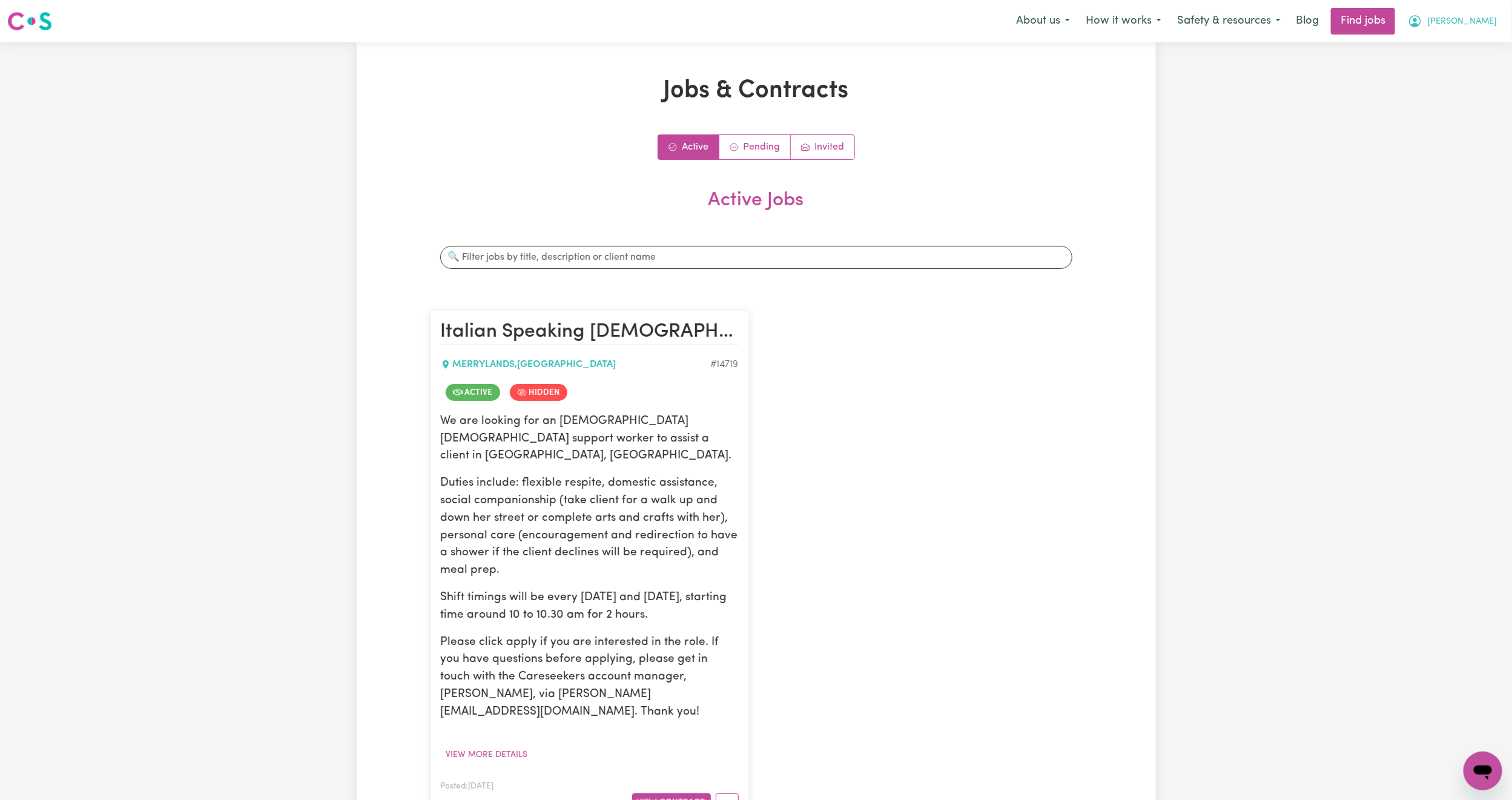
drag, startPoint x: 1474, startPoint y: 15, endPoint x: 1472, endPoint y: 22, distance: 7.3
click at [1473, 15] on button "[PERSON_NAME]" at bounding box center [1452, 22] width 105 height 26
click at [1448, 91] on link "Logout" at bounding box center [1456, 93] width 95 height 23
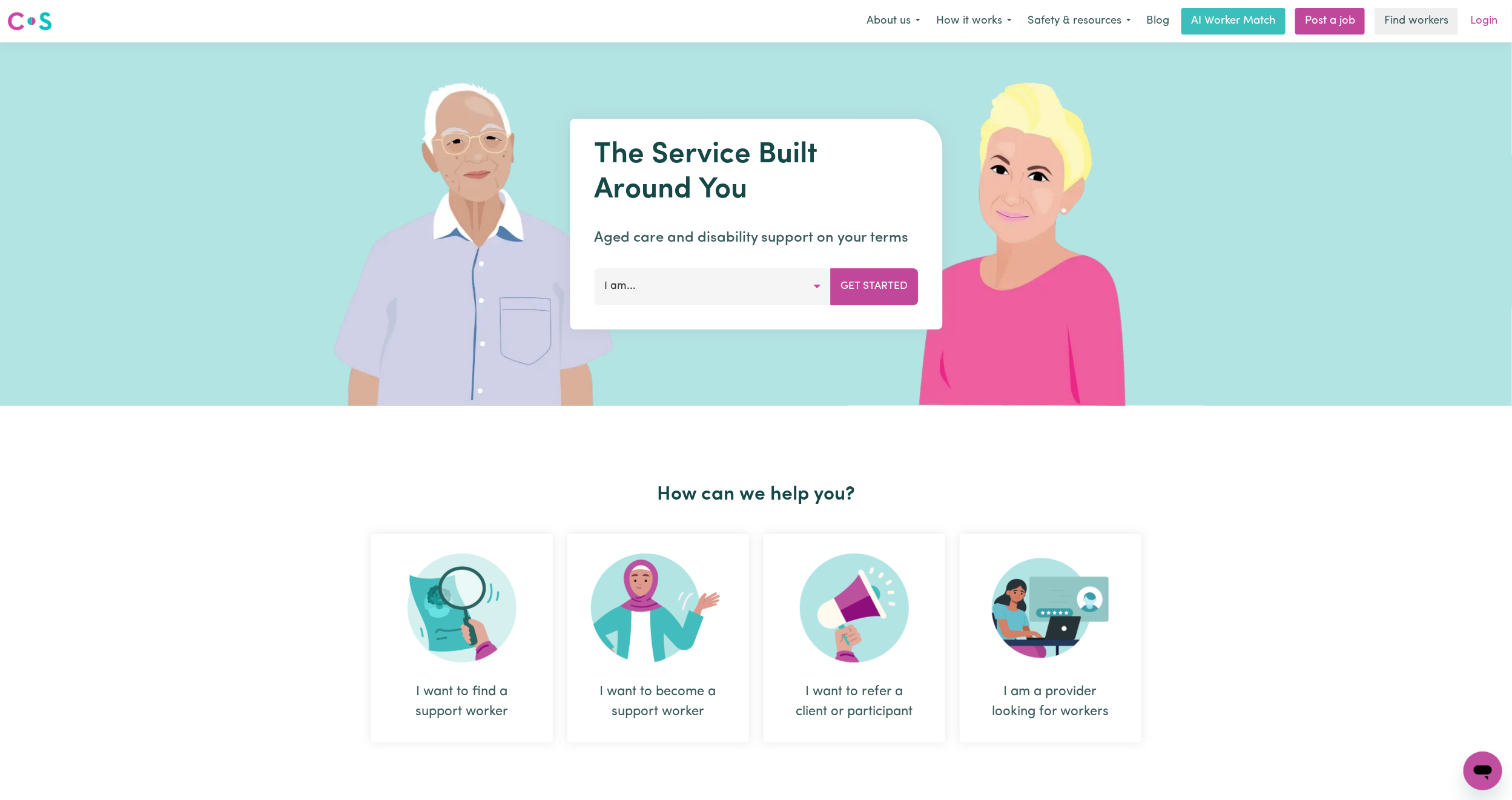
click at [1486, 22] on link "Login" at bounding box center [1484, 22] width 42 height 27
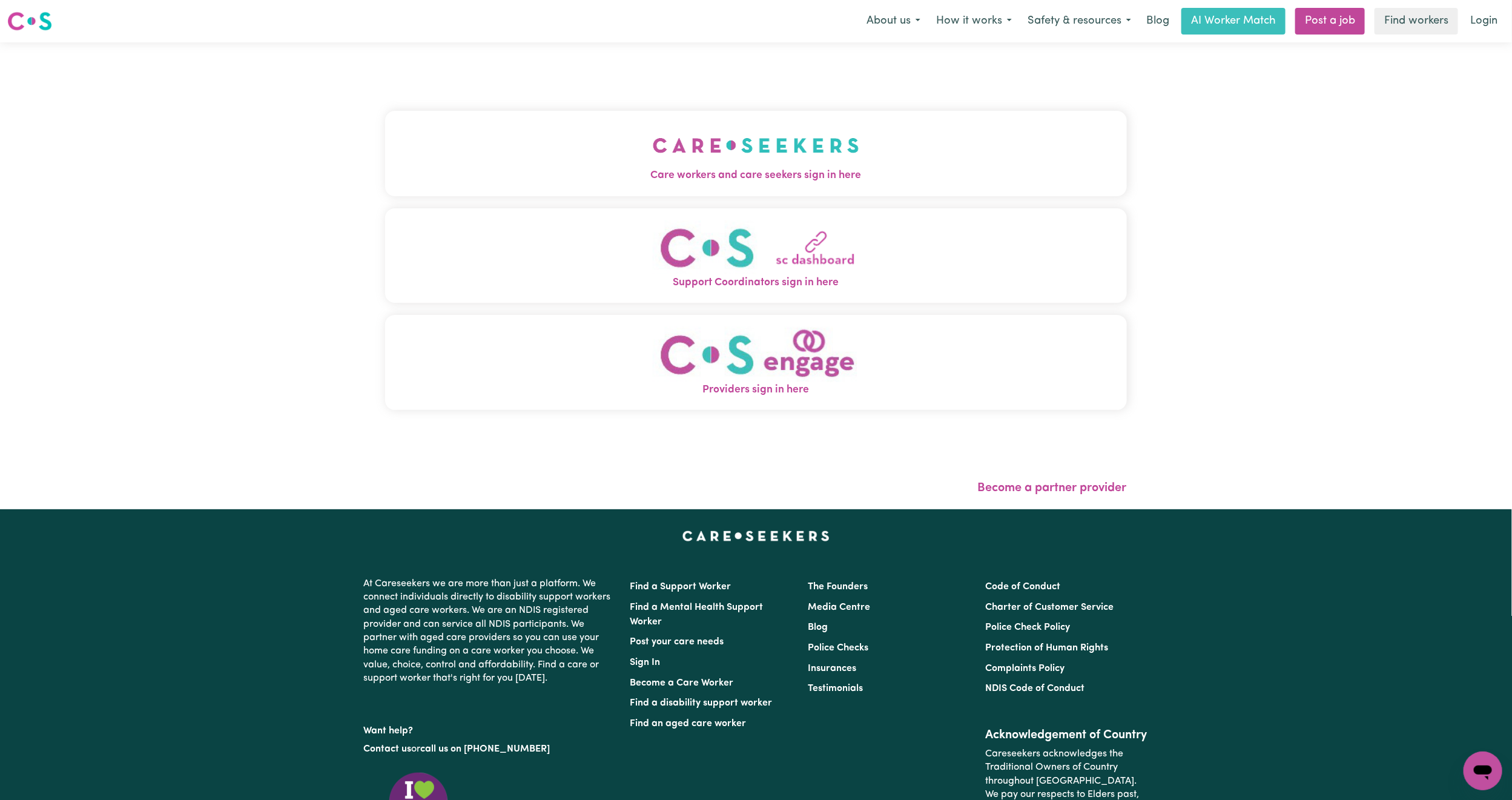
click at [667, 144] on button "Care workers and care seekers sign in here" at bounding box center [756, 153] width 742 height 85
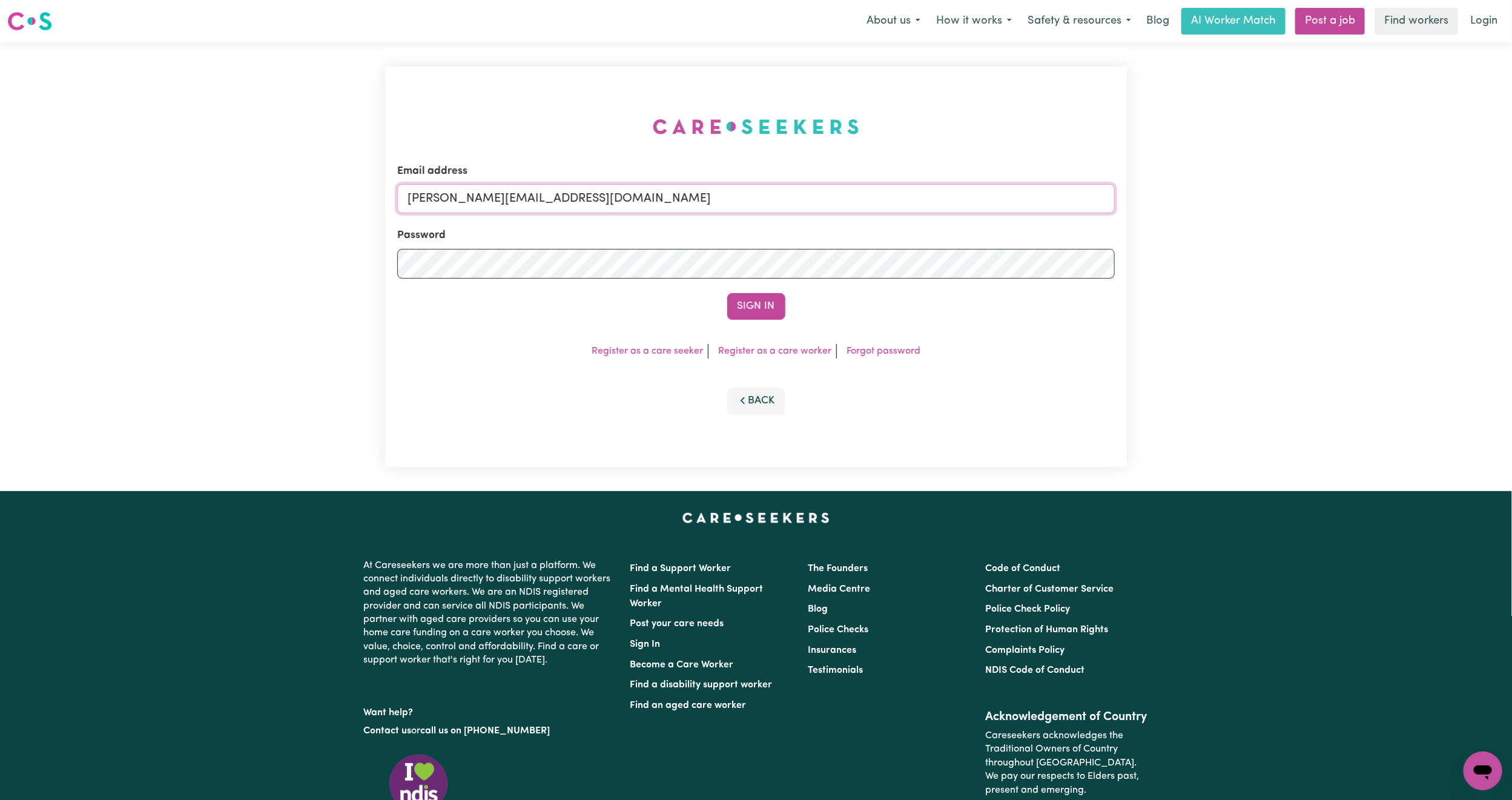
drag, startPoint x: 562, startPoint y: 184, endPoint x: 567, endPoint y: 204, distance: 20.6
click at [562, 184] on input "[PERSON_NAME][EMAIL_ADDRESS][DOMAIN_NAME]" at bounding box center [756, 198] width 718 height 29
drag, startPoint x: 469, startPoint y: 199, endPoint x: 792, endPoint y: 231, distance: 324.6
click at [792, 231] on form "Email address [EMAIL_ADDRESS][PERSON_NAME][DOMAIN_NAME] Password Sign In" at bounding box center [756, 241] width 718 height 156
click at [489, 200] on input "superuser~ [EMAIL_ADDRESS][DOMAIN_NAME]" at bounding box center [756, 198] width 718 height 29
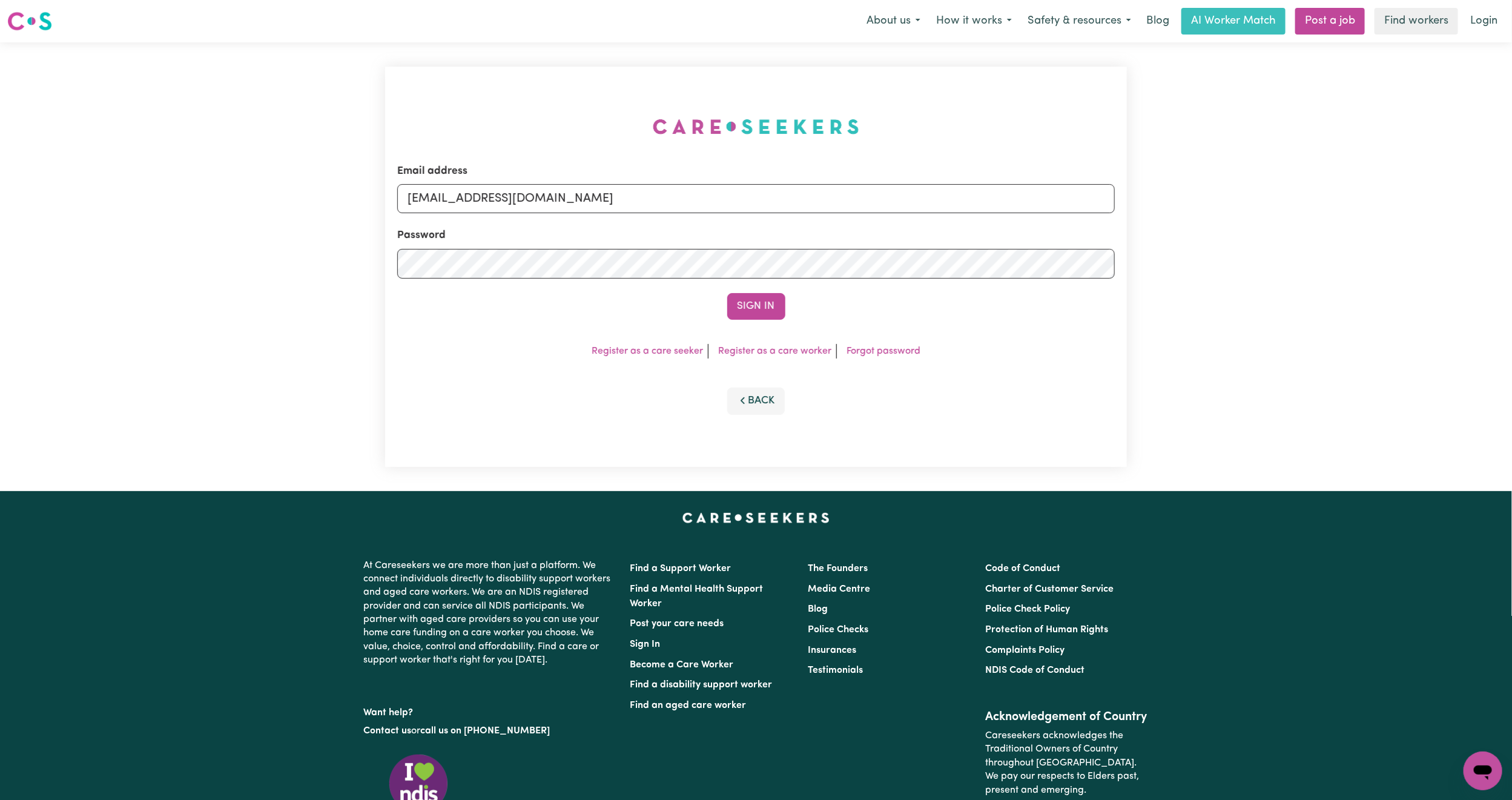
click at [727, 293] on button "Sign In" at bounding box center [756, 307] width 58 height 27
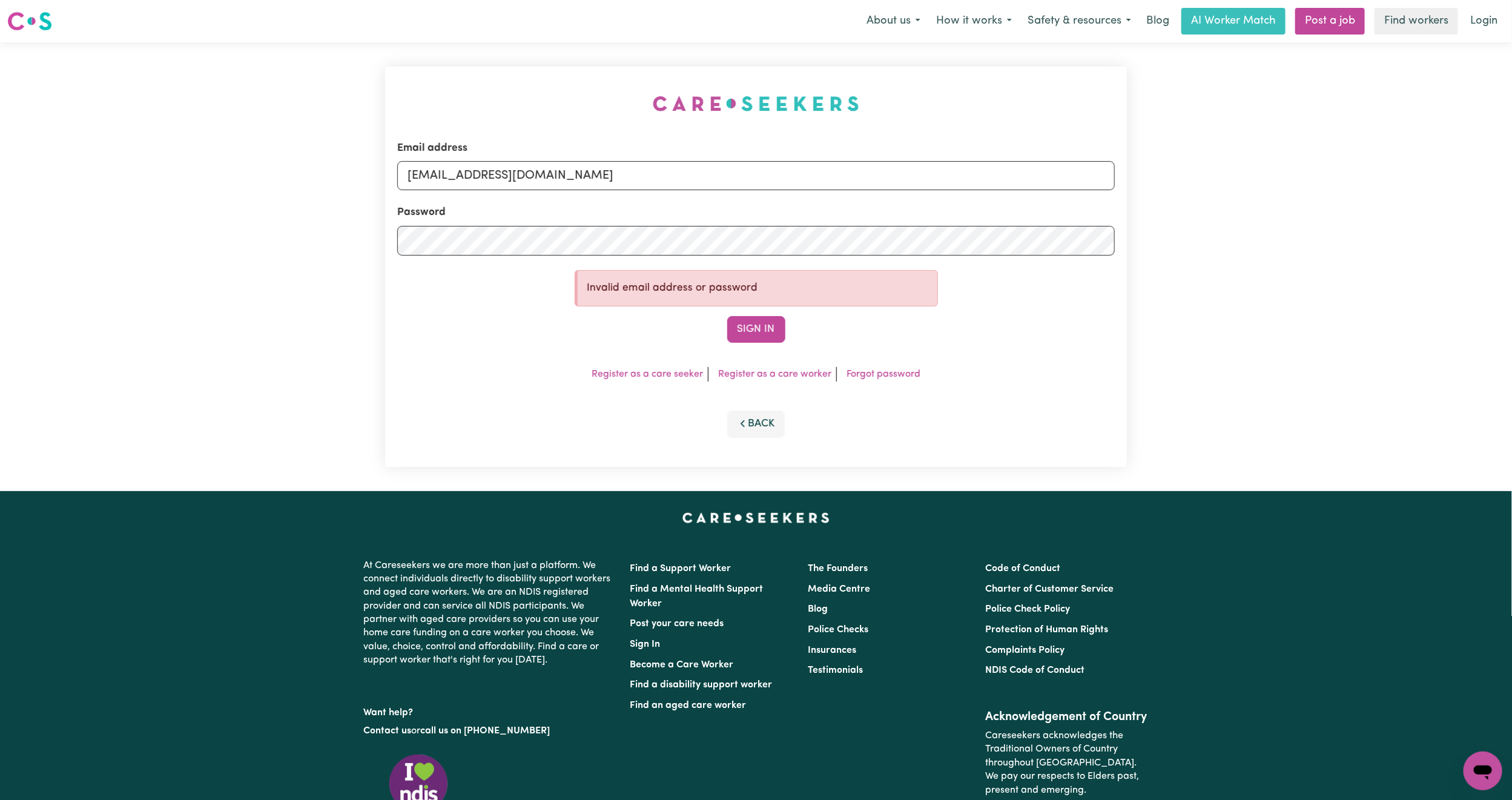
drag, startPoint x: 690, startPoint y: 184, endPoint x: 468, endPoint y: 180, distance: 222.0
click at [468, 180] on input "[EMAIL_ADDRESS][DOMAIN_NAME]" at bounding box center [756, 175] width 718 height 29
type input "superuser~[EMAIL_ADDRESS][DOMAIN_NAME]"
click at [727, 316] on button "Sign In" at bounding box center [756, 329] width 58 height 27
